Goal: Task Accomplishment & Management: Manage account settings

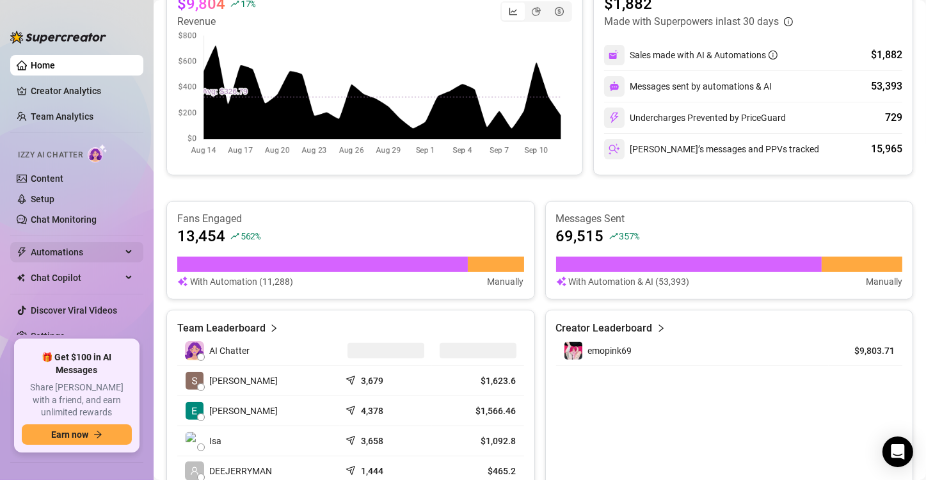
scroll to position [374, 0]
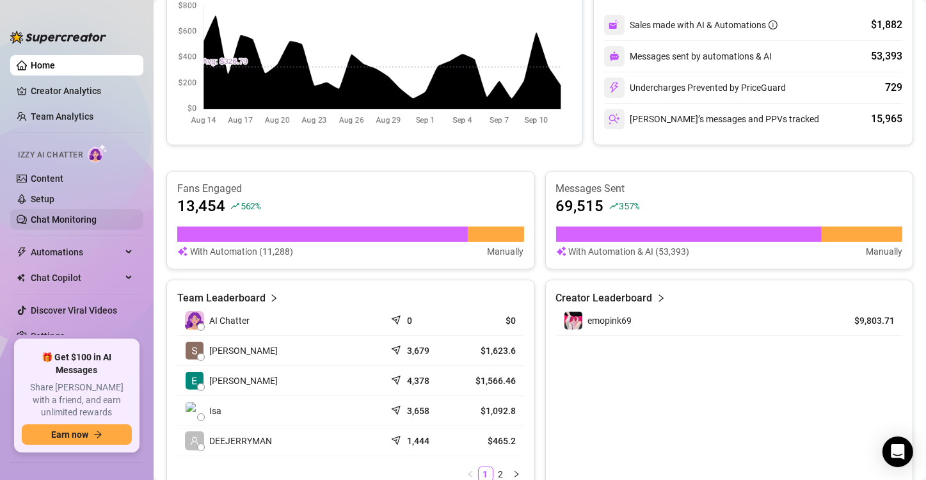
click at [72, 214] on link "Chat Monitoring" at bounding box center [64, 219] width 66 height 10
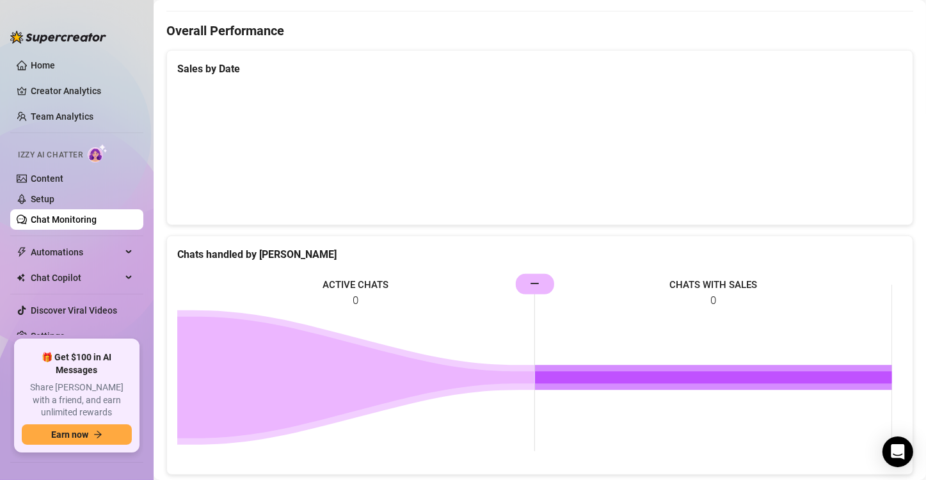
scroll to position [484, 0]
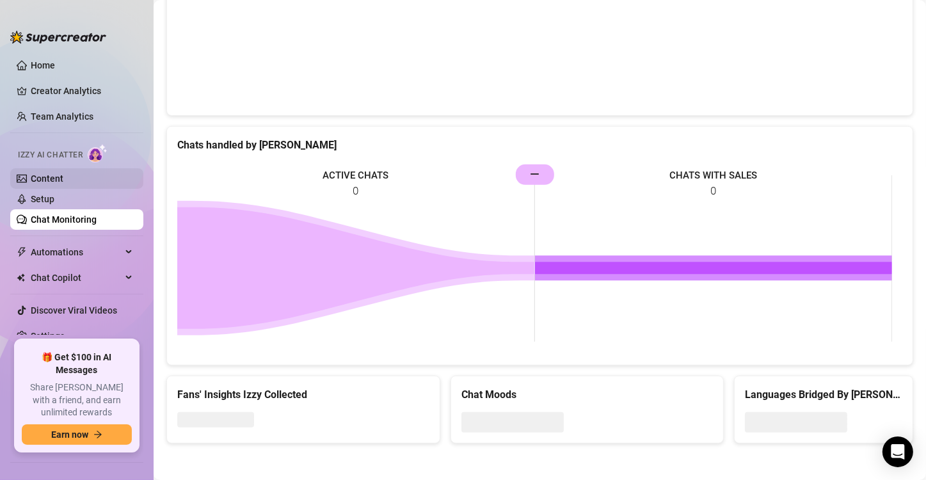
click at [57, 178] on link "Content" at bounding box center [47, 178] width 33 height 10
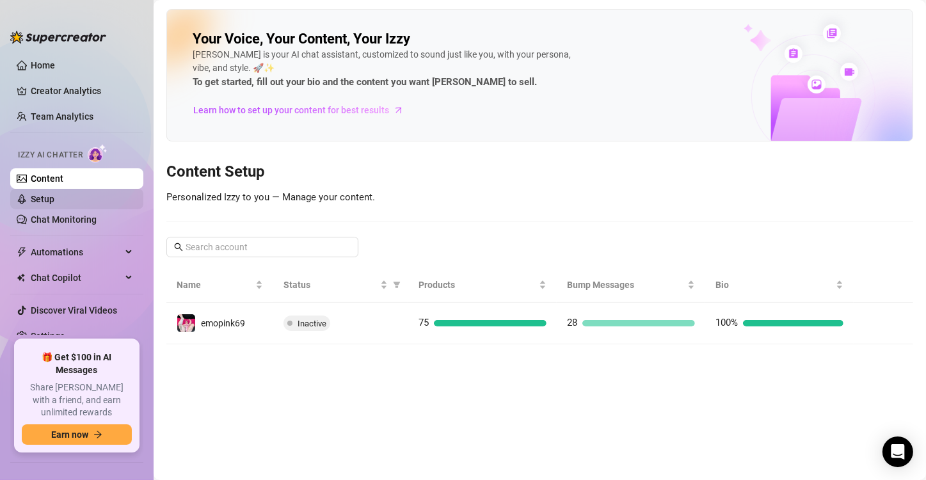
click at [42, 198] on link "Setup" at bounding box center [43, 199] width 24 height 10
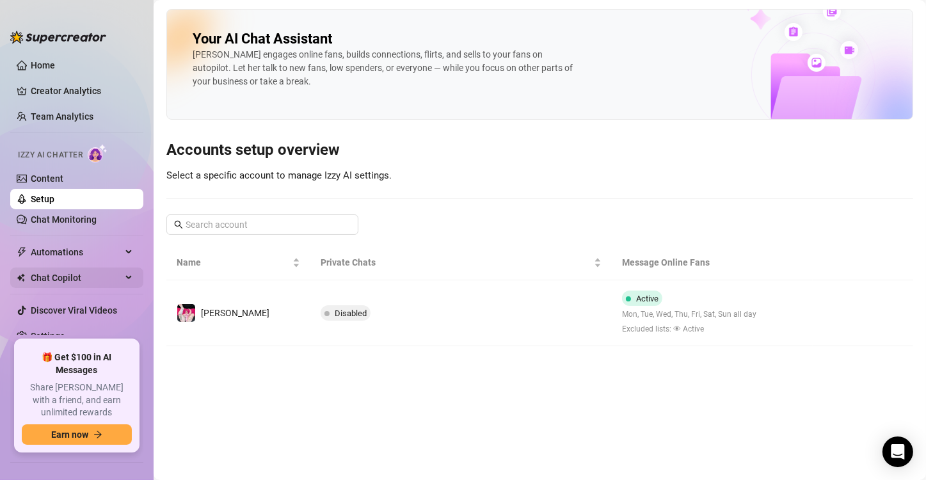
click at [59, 272] on span "Chat Copilot" at bounding box center [76, 277] width 91 height 20
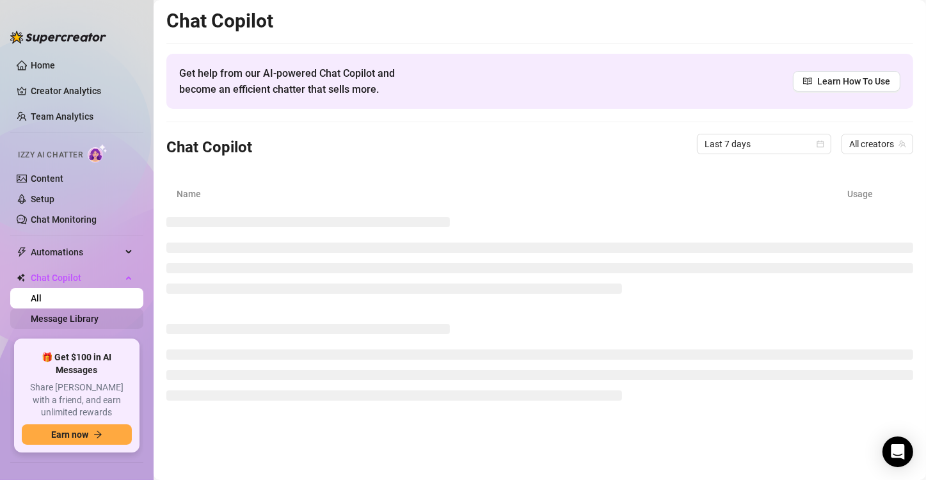
click at [72, 315] on link "Message Library" at bounding box center [65, 318] width 68 height 10
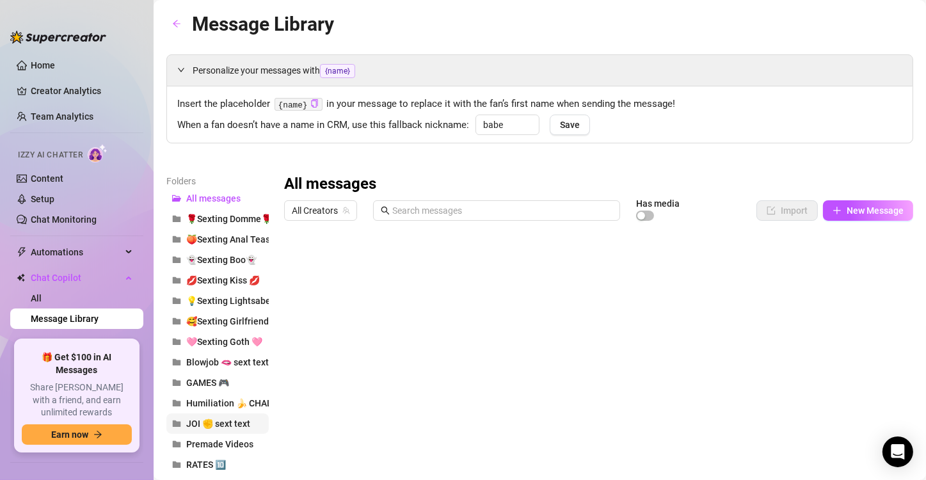
click at [210, 422] on span "JOI ✊ sext text" at bounding box center [218, 423] width 64 height 10
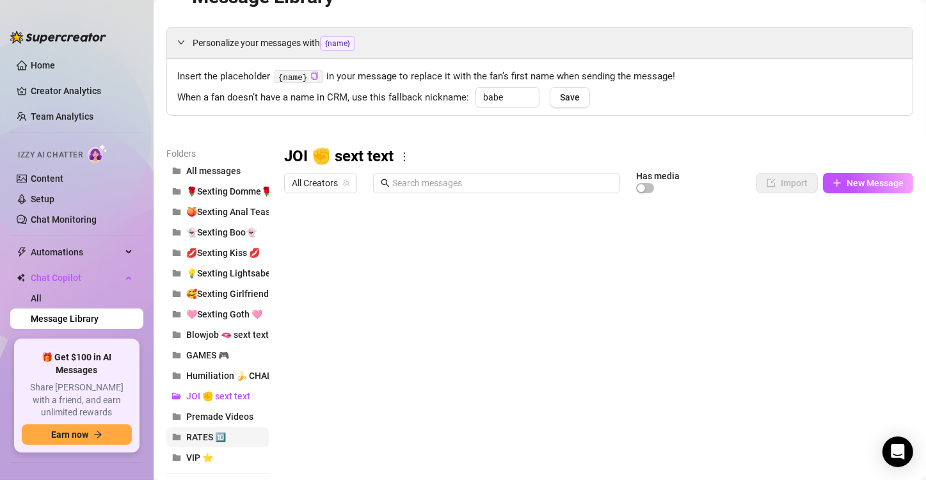
scroll to position [28, 0]
click at [217, 439] on span "RATES 🔟" at bounding box center [206, 436] width 40 height 10
click at [219, 414] on span "Premade Videos" at bounding box center [219, 416] width 67 height 10
click at [214, 427] on button "RATES 🔟" at bounding box center [217, 436] width 102 height 20
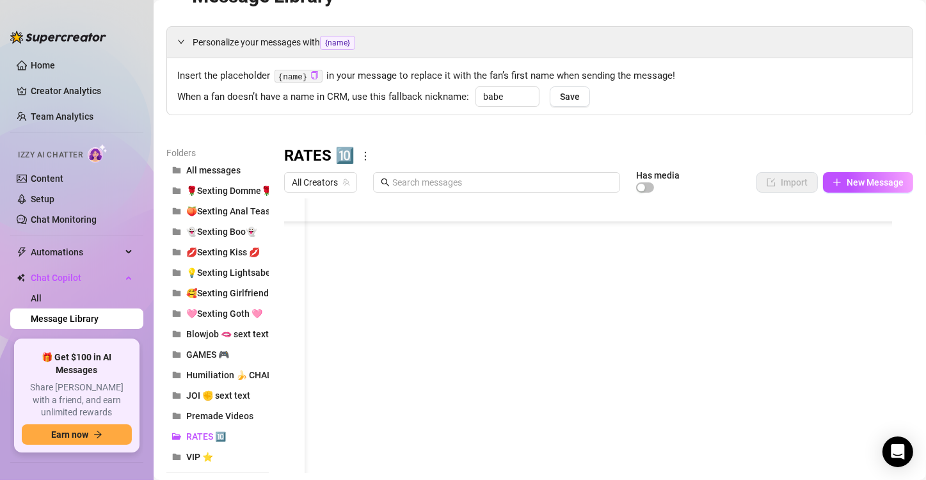
click at [652, 299] on div at bounding box center [593, 340] width 618 height 285
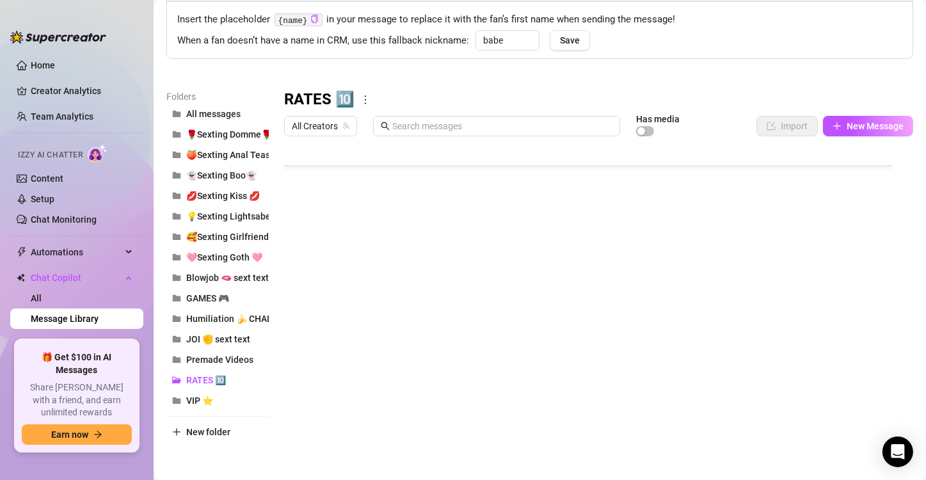
scroll to position [241, 0]
click at [297, 321] on div at bounding box center [593, 284] width 618 height 285
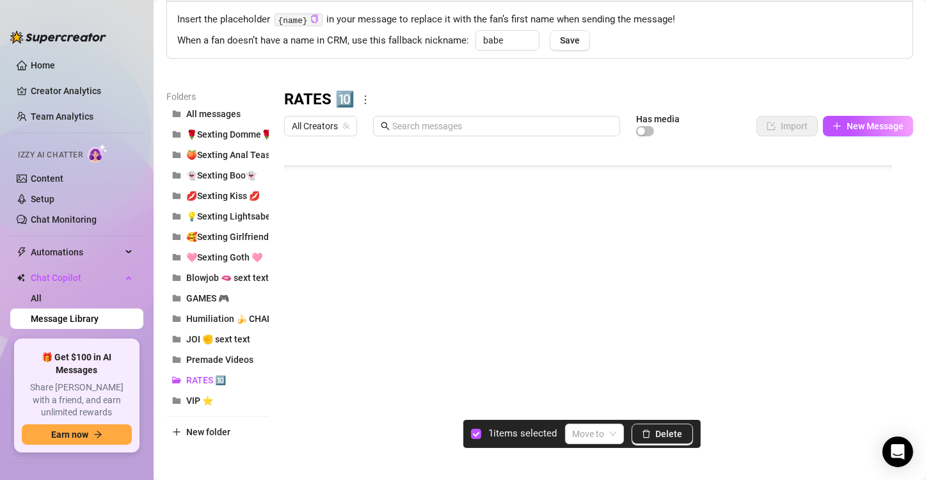
click at [294, 289] on div at bounding box center [593, 284] width 618 height 285
click at [296, 265] on div at bounding box center [593, 284] width 618 height 285
click at [296, 241] on div at bounding box center [593, 284] width 618 height 285
click at [294, 279] on div at bounding box center [593, 284] width 618 height 285
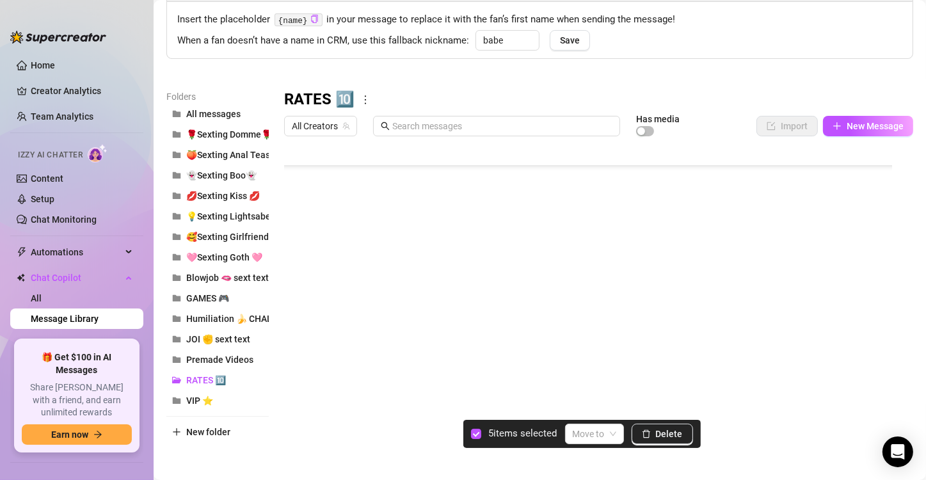
click at [299, 251] on div at bounding box center [593, 284] width 618 height 285
click at [301, 227] on div at bounding box center [593, 284] width 618 height 285
click at [597, 432] on input "search" at bounding box center [588, 433] width 32 height 19
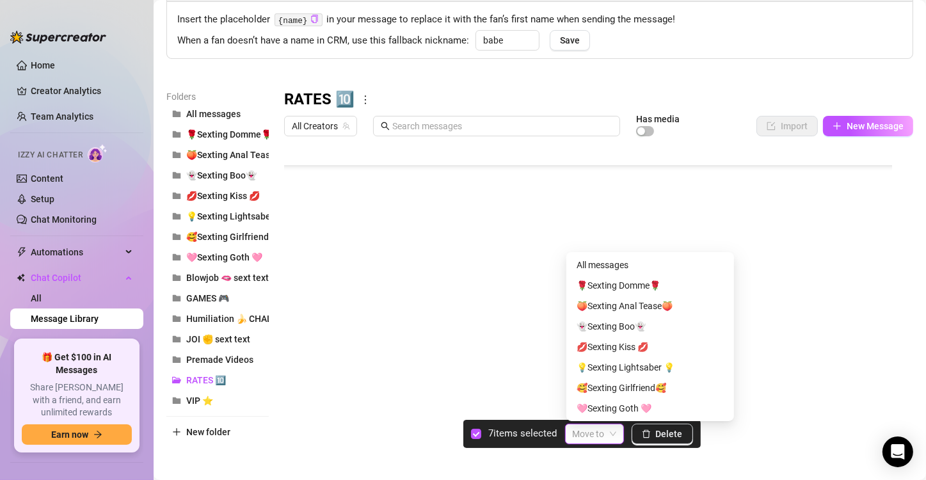
scroll to position [143, 0]
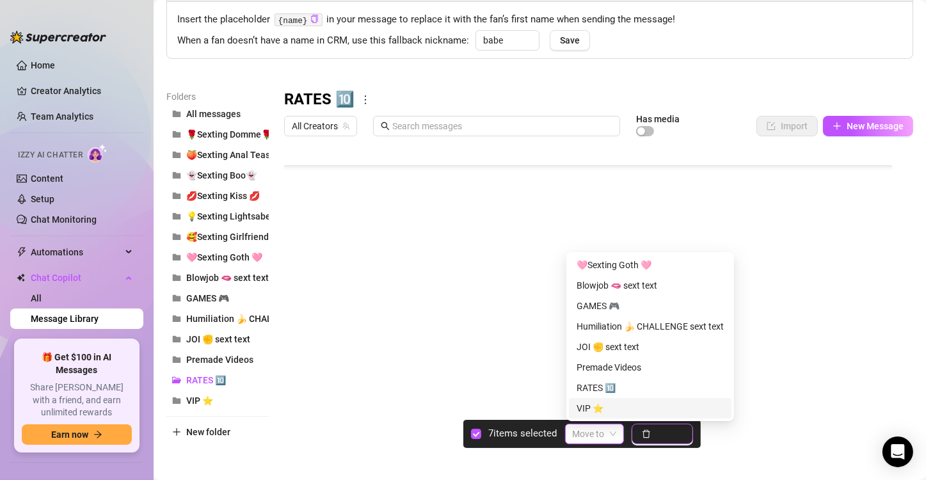
click at [669, 435] on span "Delete" at bounding box center [669, 434] width 27 height 10
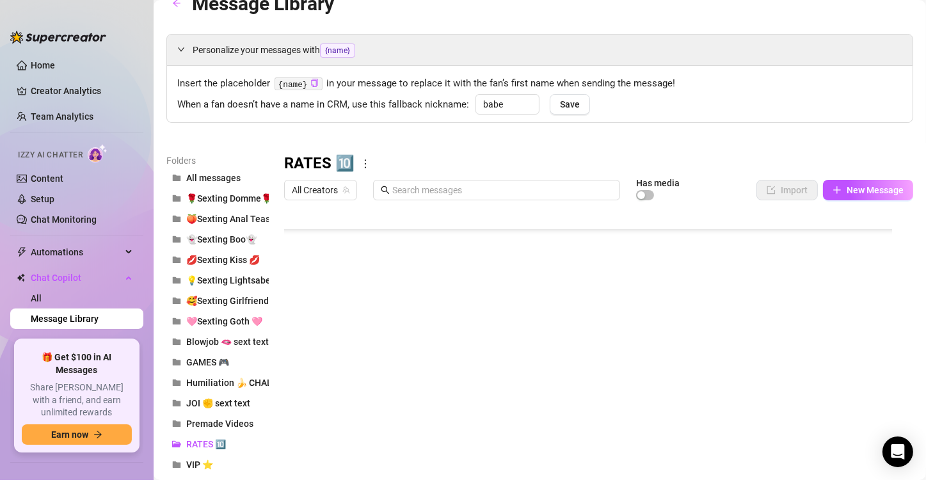
scroll to position [84, 0]
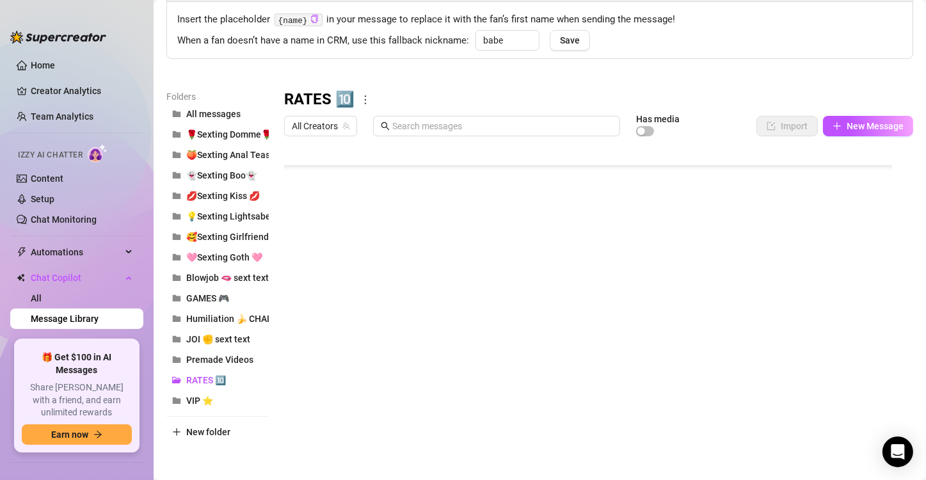
click at [704, 319] on div at bounding box center [593, 284] width 618 height 285
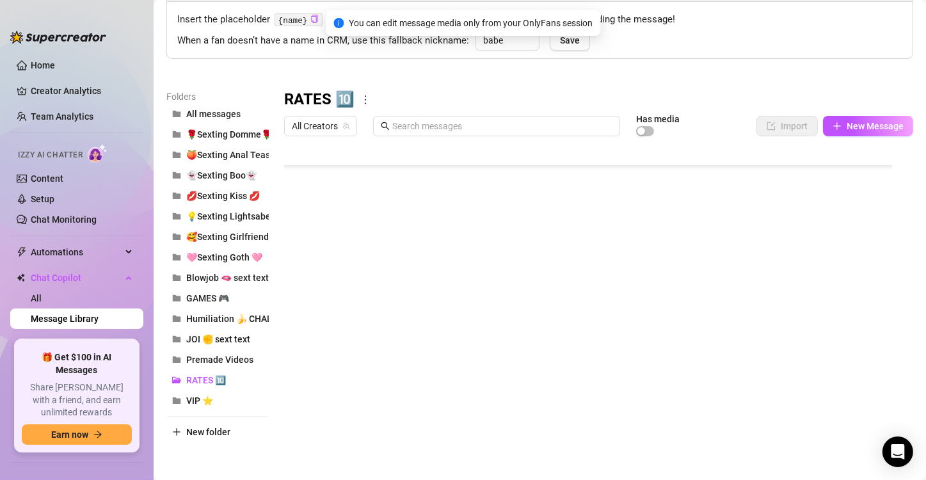
click at [596, 320] on div at bounding box center [593, 284] width 618 height 285
